Goal: Communication & Community: Share content

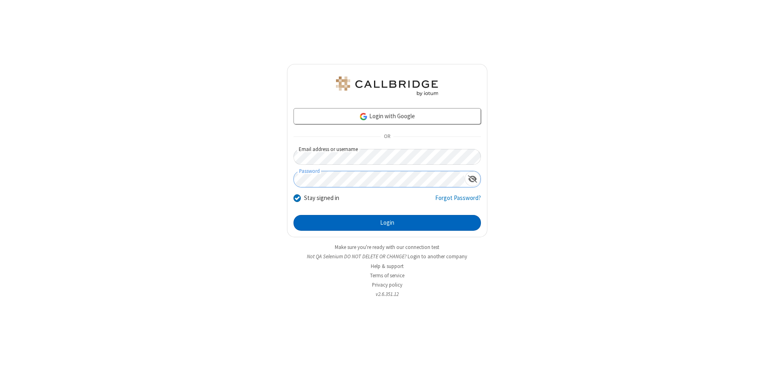
click at [387, 223] on button "Login" at bounding box center [386, 223] width 187 height 16
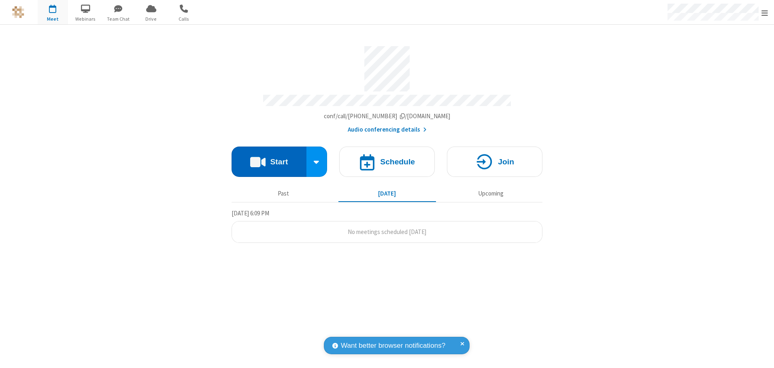
click at [269, 159] on button "Start" at bounding box center [268, 161] width 75 height 30
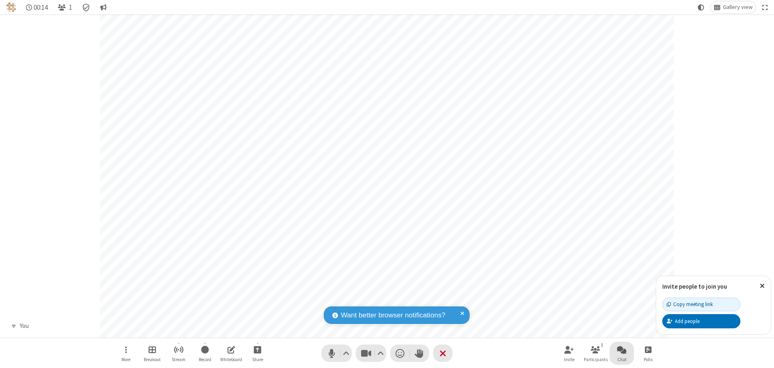
click at [621, 349] on span "Open chat" at bounding box center [622, 349] width 10 height 10
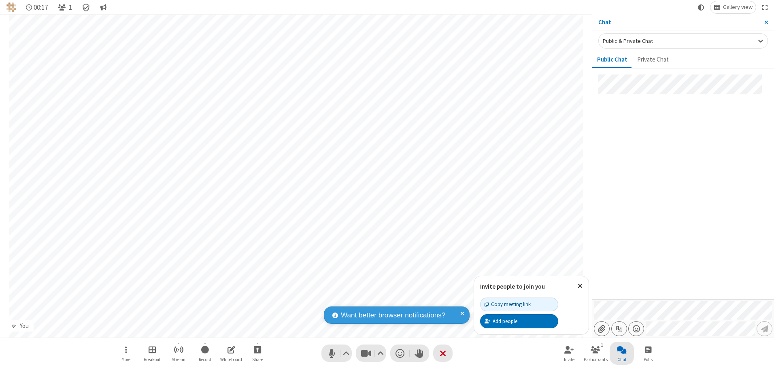
type input "C:\fakepath\doc_test.docx"
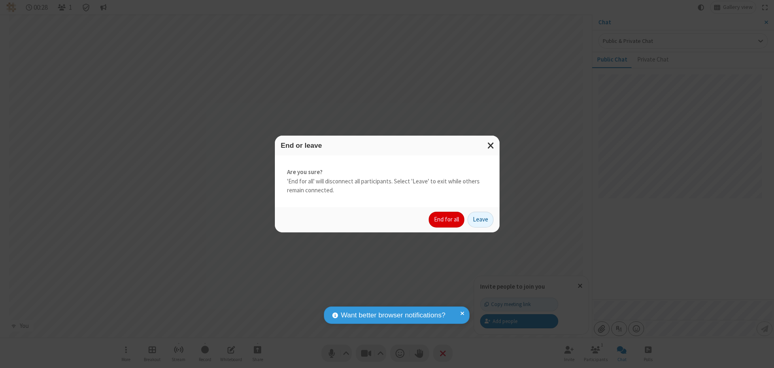
click at [447, 219] on button "End for all" at bounding box center [446, 220] width 36 height 16
